Goal: Information Seeking & Learning: Check status

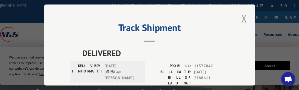
click at [241, 16] on button "Close modal" at bounding box center [243, 18] width 9 height 14
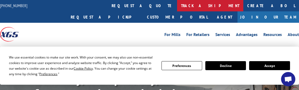
click at [177, 3] on link "track a shipment" at bounding box center [210, 5] width 66 height 11
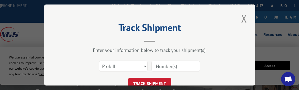
click at [164, 65] on input at bounding box center [175, 65] width 49 height 11
paste input "17537092"
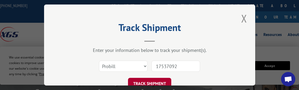
type input "17537092"
click at [141, 78] on button "TRACK SHIPMENT" at bounding box center [149, 83] width 43 height 11
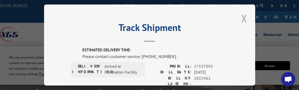
click at [244, 15] on button "Close modal" at bounding box center [243, 18] width 9 height 14
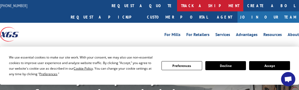
click at [177, 3] on link "track a shipment" at bounding box center [210, 5] width 66 height 11
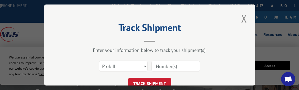
scroll to position [22, 0]
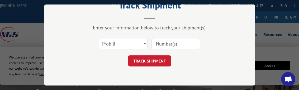
click at [168, 44] on input at bounding box center [175, 43] width 49 height 11
paste input "17537092"
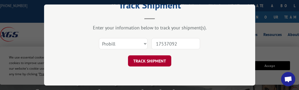
type input "17537092"
click at [156, 59] on button "TRACK SHIPMENT" at bounding box center [149, 60] width 43 height 11
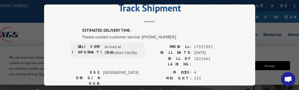
scroll to position [0, 0]
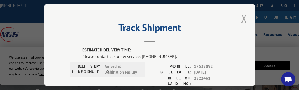
click at [243, 14] on button "Close modal" at bounding box center [243, 18] width 9 height 14
